Goal: Complete application form

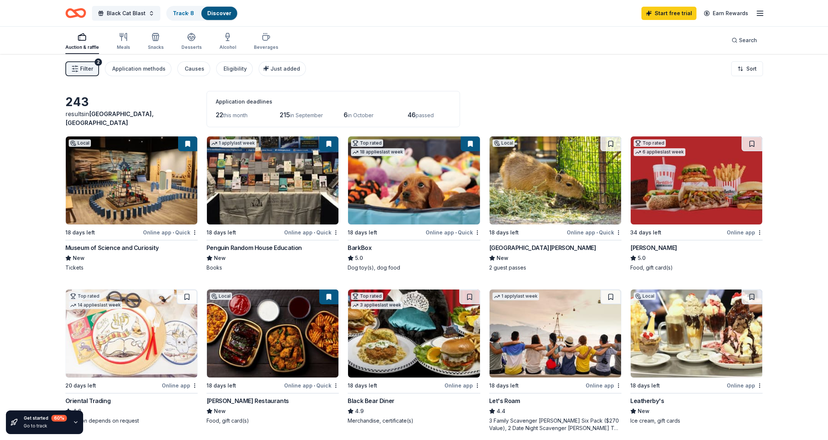
click at [92, 69] on span "Filter" at bounding box center [86, 68] width 13 height 9
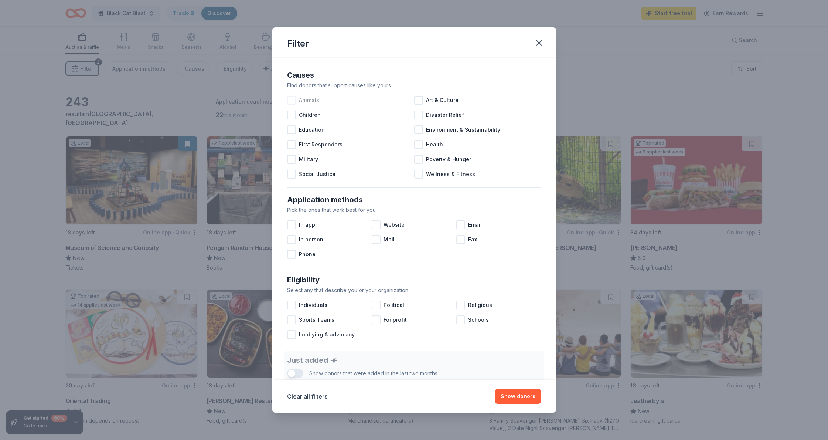
click at [294, 100] on div at bounding box center [291, 100] width 9 height 9
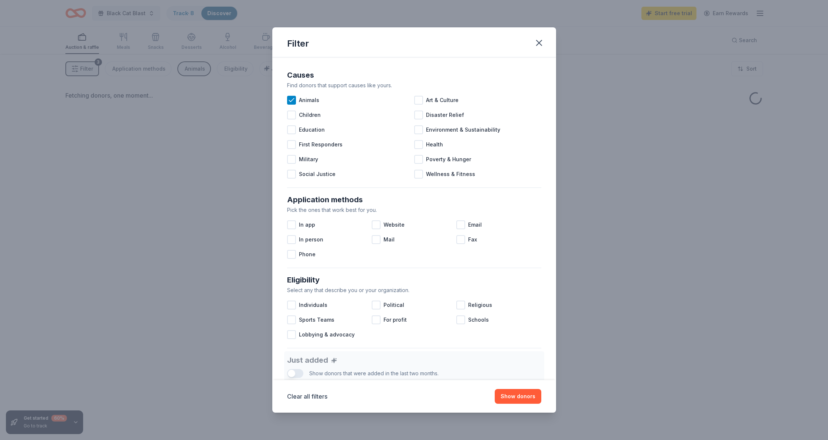
scroll to position [0, 0]
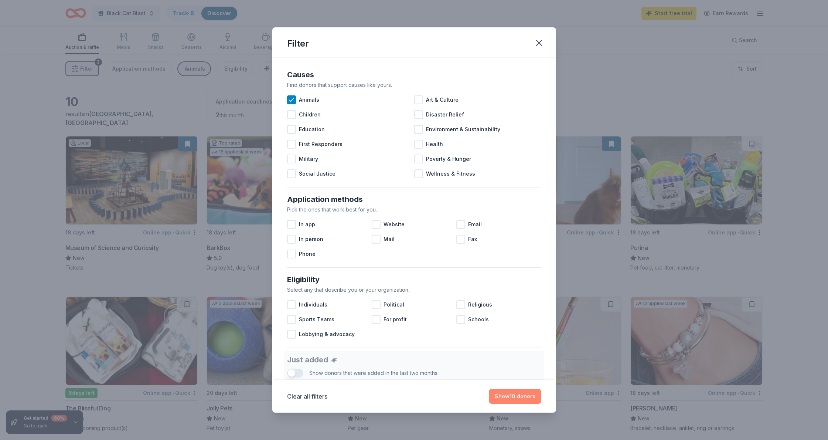
click at [508, 393] on button "Show 10 donors" at bounding box center [515, 396] width 52 height 15
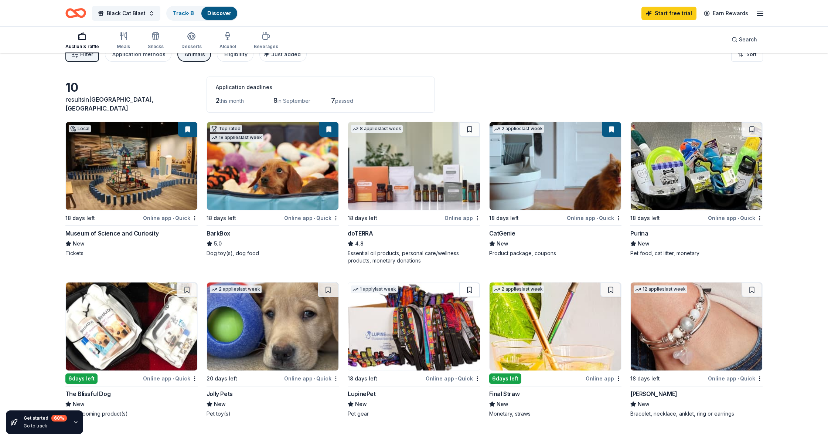
scroll to position [13, 0]
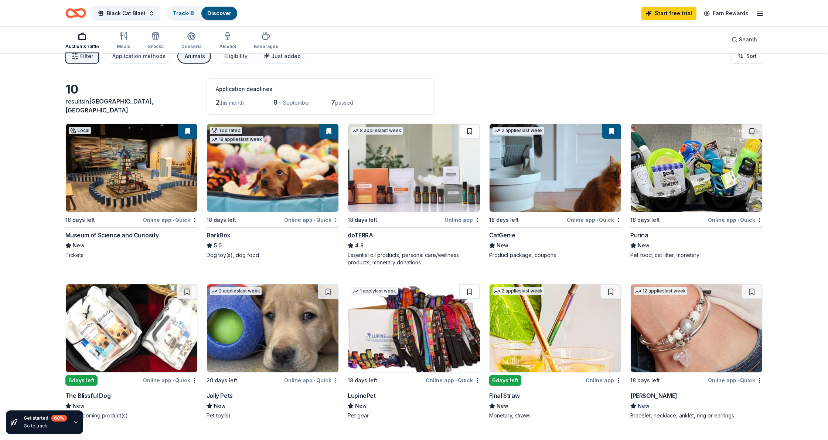
click at [511, 178] on img at bounding box center [556, 168] width 132 height 88
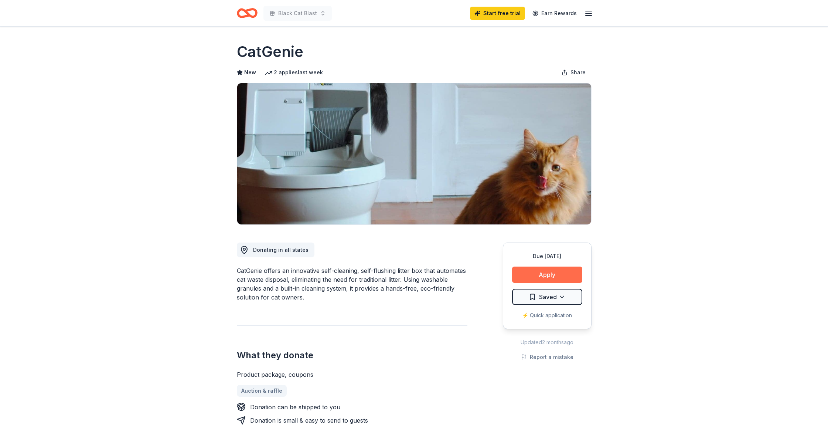
click at [531, 272] on button "Apply" at bounding box center [547, 274] width 70 height 16
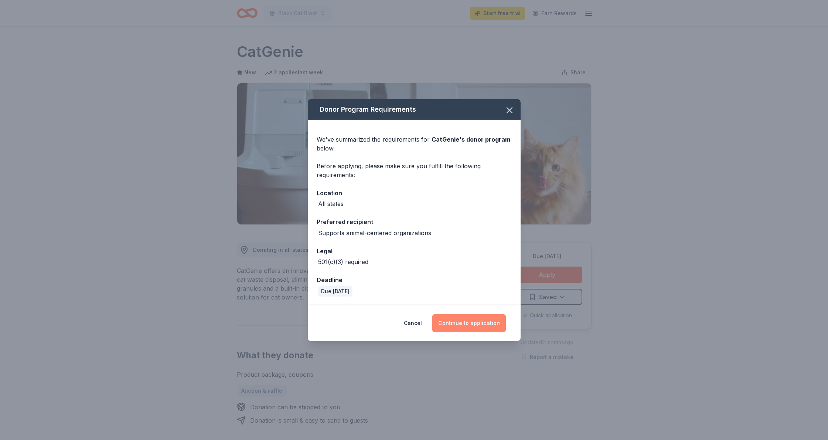
click at [472, 327] on button "Continue to application" at bounding box center [469, 323] width 74 height 18
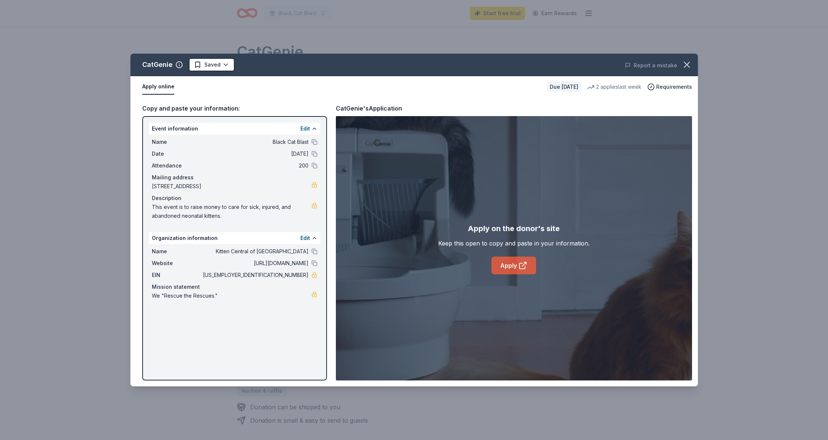
click at [511, 263] on link "Apply" at bounding box center [513, 265] width 45 height 18
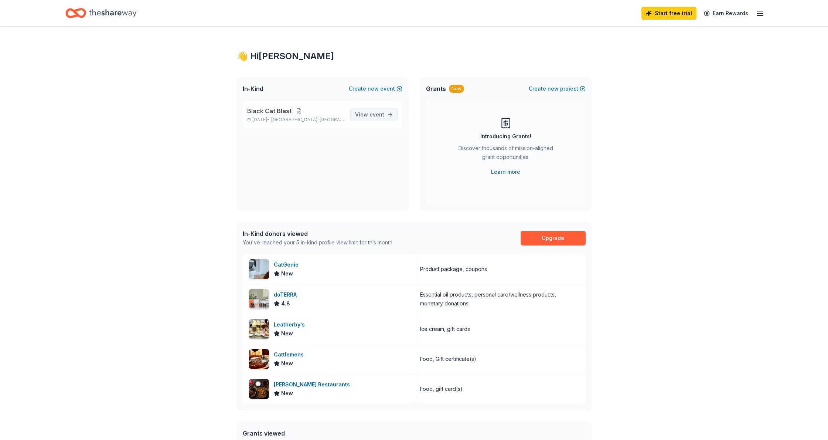
click at [374, 115] on span "event" at bounding box center [376, 114] width 15 height 6
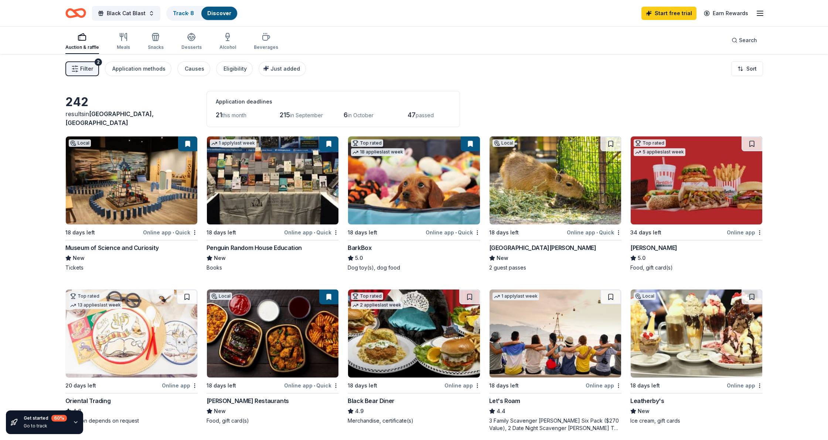
click at [88, 68] on span "Filter" at bounding box center [86, 68] width 13 height 9
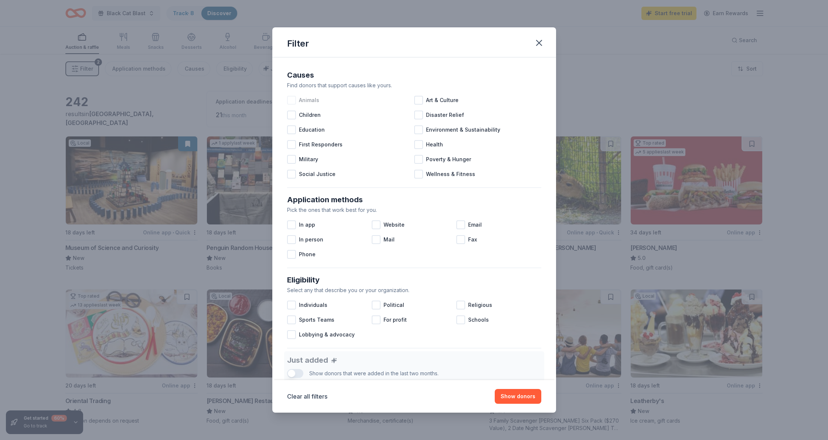
click at [307, 98] on span "Animals" at bounding box center [309, 100] width 20 height 9
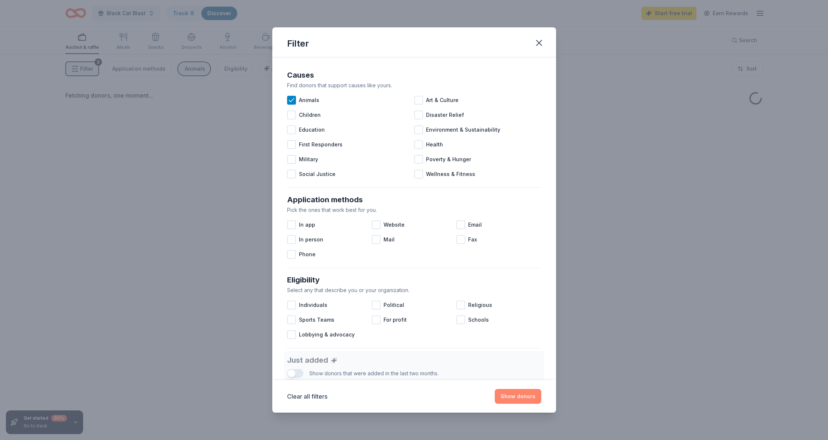
click at [525, 395] on button "Show donors" at bounding box center [518, 396] width 47 height 15
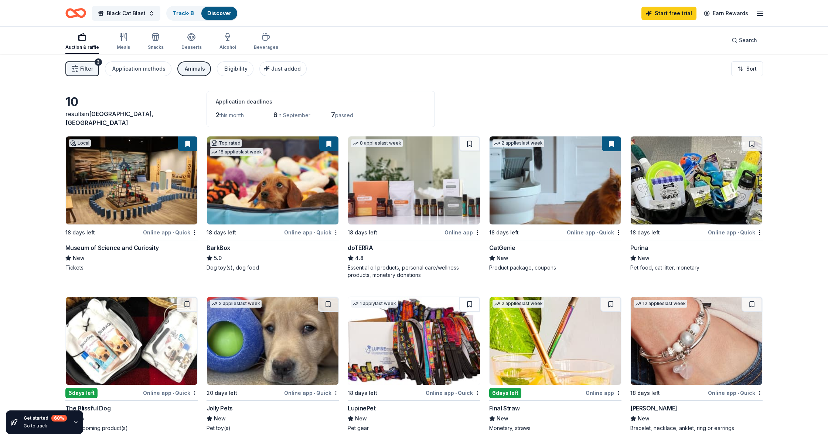
click at [661, 191] on img at bounding box center [697, 180] width 132 height 88
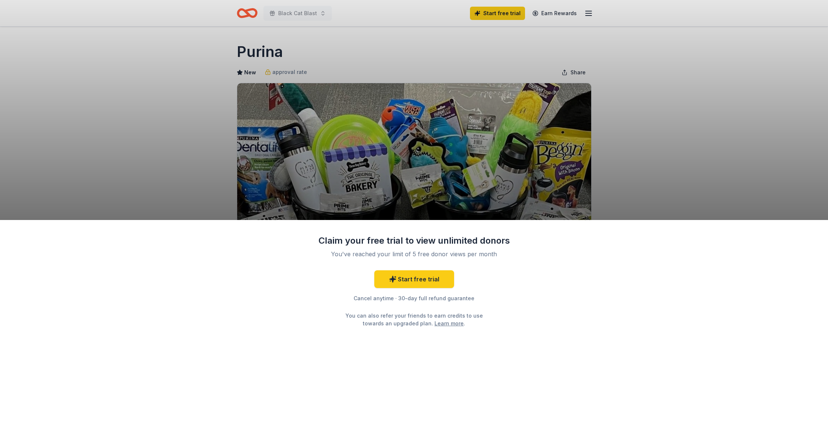
click at [533, 275] on div "Claim your free trial to view unlimited donors You've reached your limit of 5 f…" at bounding box center [414, 330] width 828 height 220
